Goal: Task Accomplishment & Management: Manage account settings

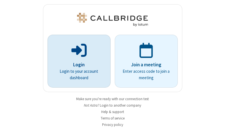
click at [77, 65] on p "Login" at bounding box center [78, 65] width 47 height 7
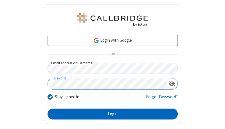
click at [110, 114] on button "Login" at bounding box center [112, 114] width 130 height 11
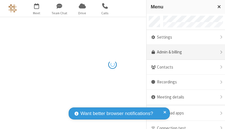
click at [183, 53] on link "Admin & billing" at bounding box center [185, 52] width 78 height 15
